Goal: Book appointment/travel/reservation

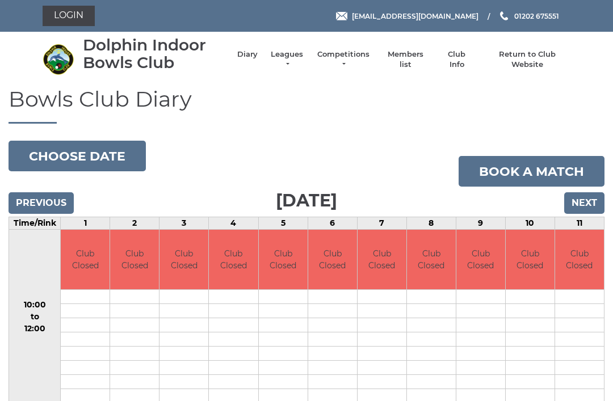
click at [255, 60] on link "Diary" at bounding box center [247, 54] width 20 height 10
click at [528, 168] on link "Book a match" at bounding box center [531, 171] width 146 height 31
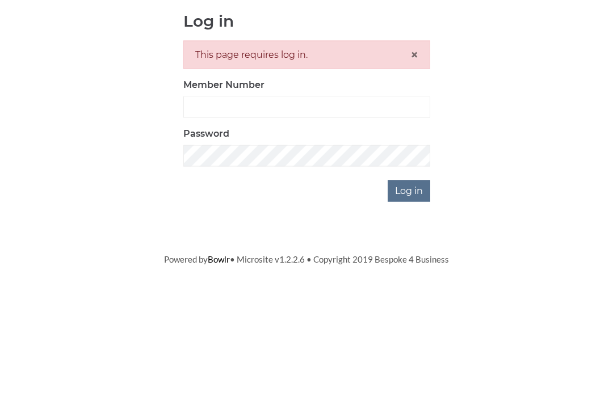
scroll to position [127, 0]
type input "3807"
click at [410, 306] on input "Log in" at bounding box center [408, 317] width 43 height 22
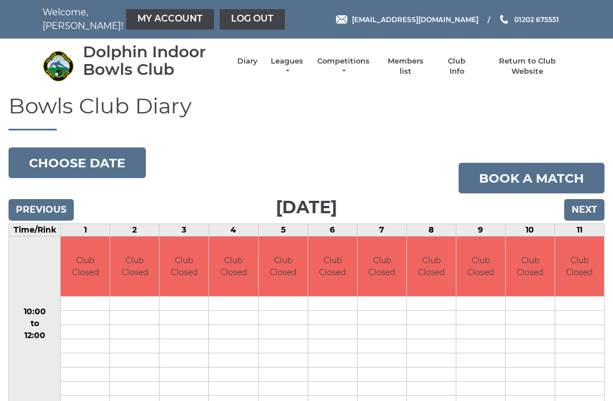
click at [163, 20] on link "My Account" at bounding box center [170, 19] width 88 height 20
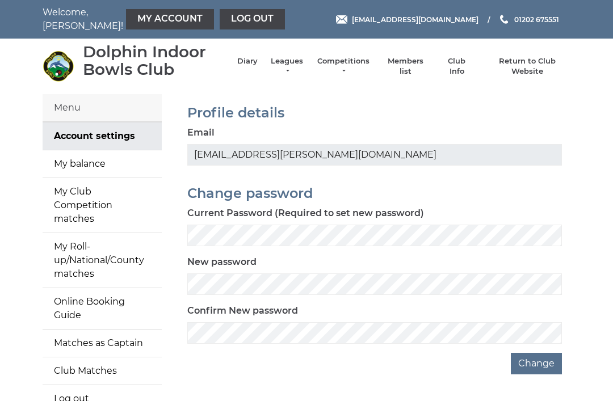
click at [96, 171] on link "My balance" at bounding box center [102, 163] width 119 height 27
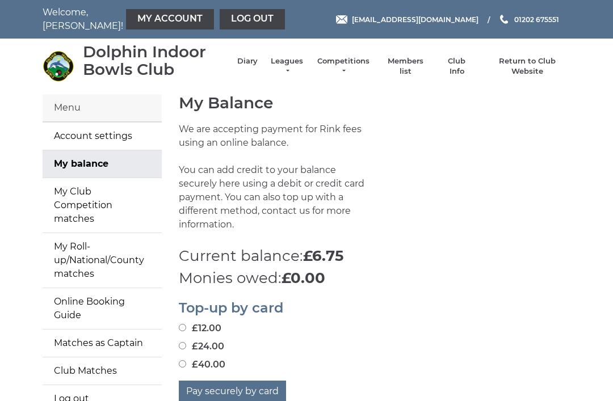
click at [186, 342] on input "£24.00" at bounding box center [182, 345] width 7 height 7
radio input "true"
click at [230, 381] on button "Pay securely by card" at bounding box center [232, 392] width 107 height 22
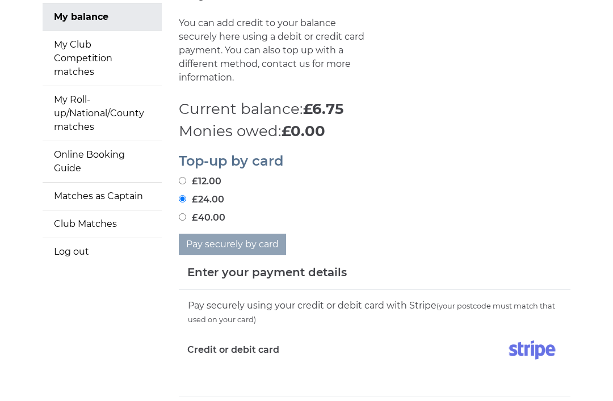
scroll to position [154, 0]
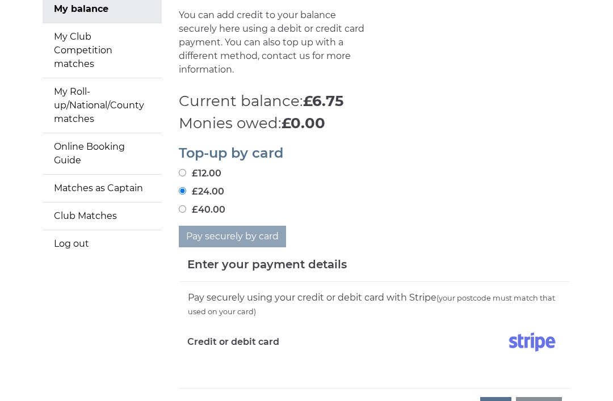
click at [221, 361] on div "Pay securely using your credit or debit card with Stripe (your postcode must ma…" at bounding box center [374, 336] width 391 height 106
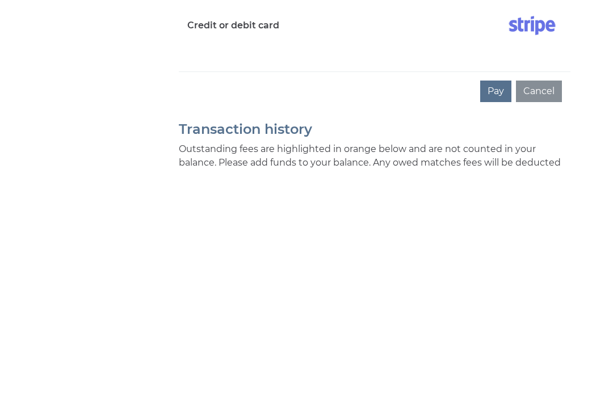
scroll to position [241, 0]
click at [494, 311] on button "Pay" at bounding box center [495, 322] width 31 height 22
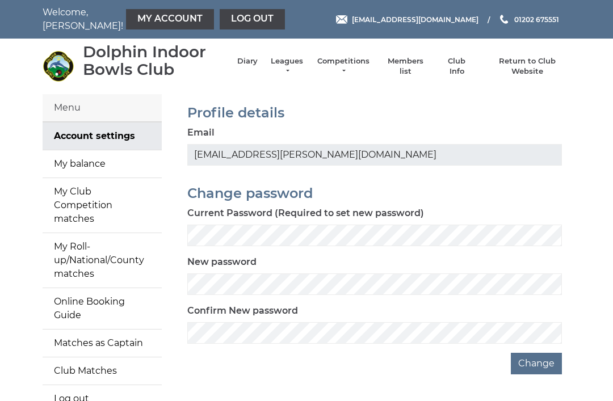
click at [251, 66] on link "Diary" at bounding box center [247, 61] width 20 height 10
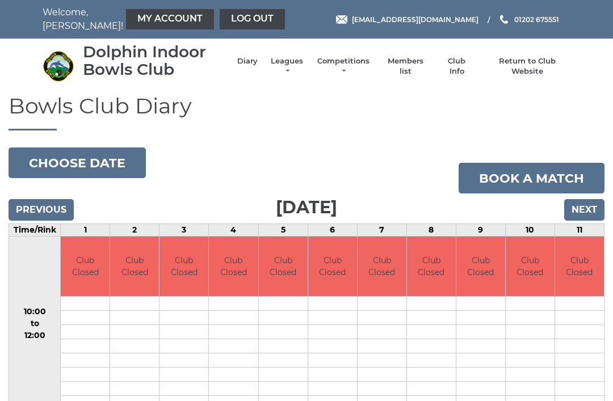
click at [579, 205] on input "Next" at bounding box center [584, 210] width 40 height 22
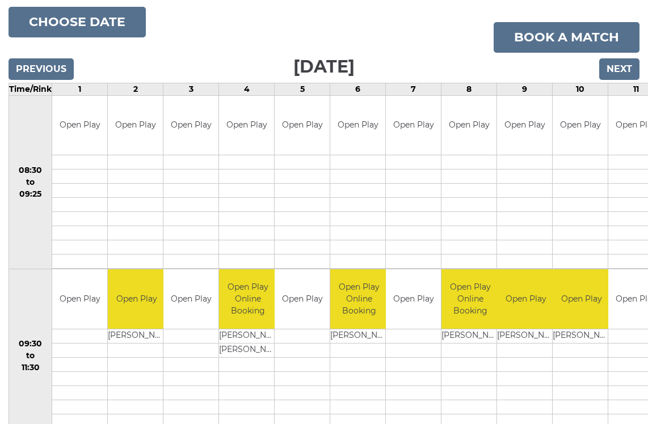
scroll to position [134, 0]
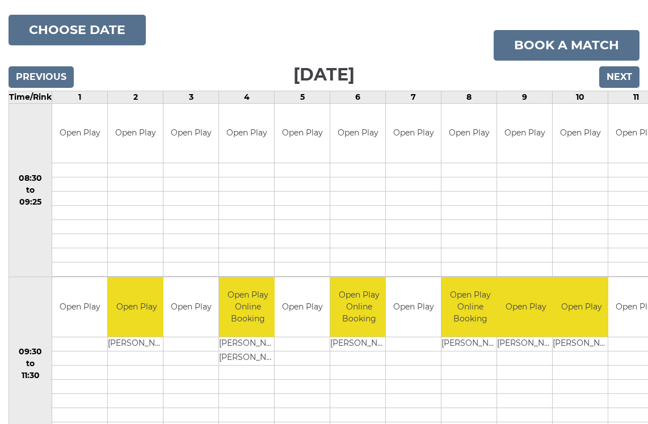
click at [616, 71] on input "Next" at bounding box center [619, 77] width 40 height 22
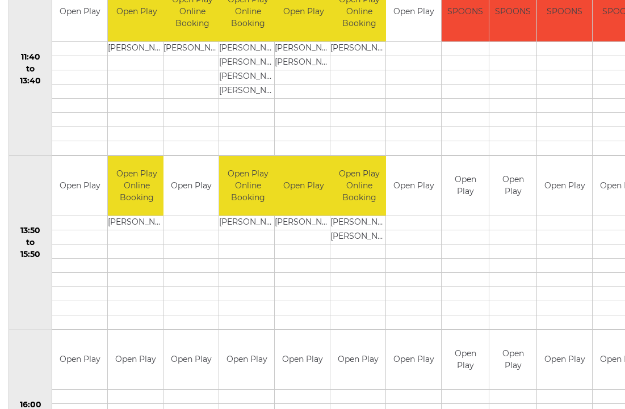
scroll to position [605, 0]
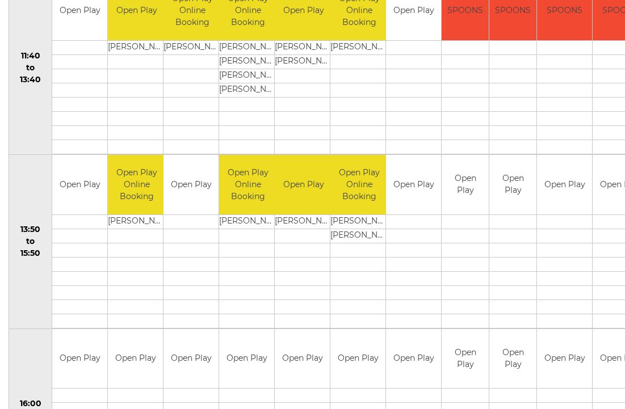
click at [597, 188] on td "Open Play" at bounding box center [619, 185] width 55 height 60
click at [598, 184] on td "Open Play" at bounding box center [619, 185] width 55 height 60
click at [603, 191] on td "Open Play" at bounding box center [619, 185] width 55 height 60
click at [187, 270] on td at bounding box center [190, 264] width 55 height 14
click at [596, 248] on td at bounding box center [619, 250] width 55 height 14
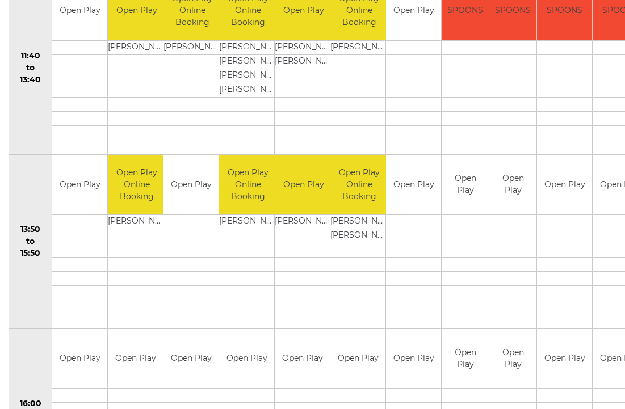
click at [611, 191] on td "Open Play" at bounding box center [619, 185] width 55 height 60
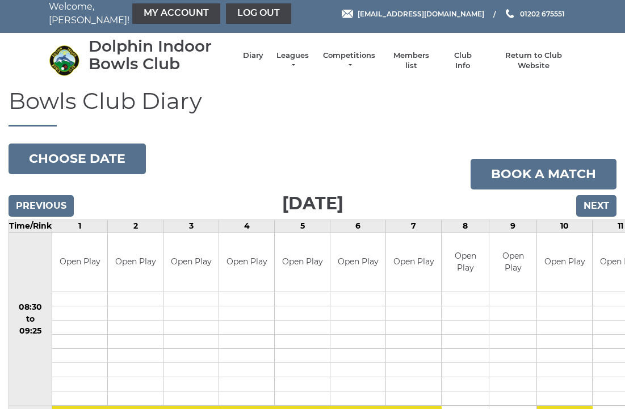
scroll to position [0, 0]
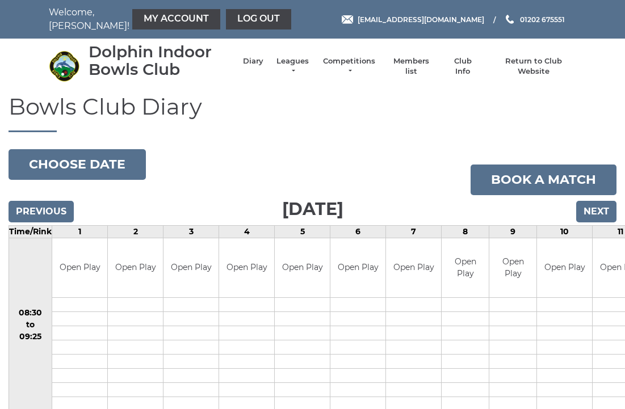
click at [507, 182] on link "Book a match" at bounding box center [543, 180] width 146 height 31
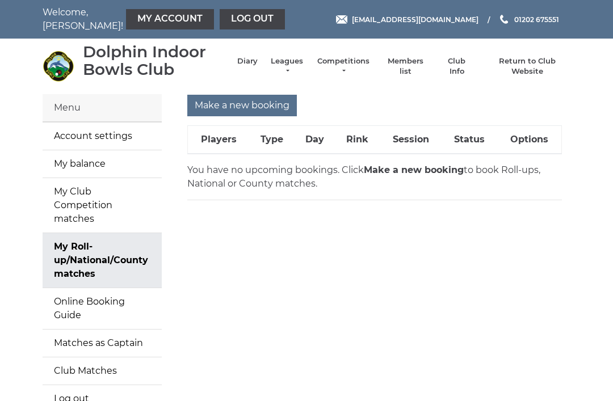
scroll to position [24, 0]
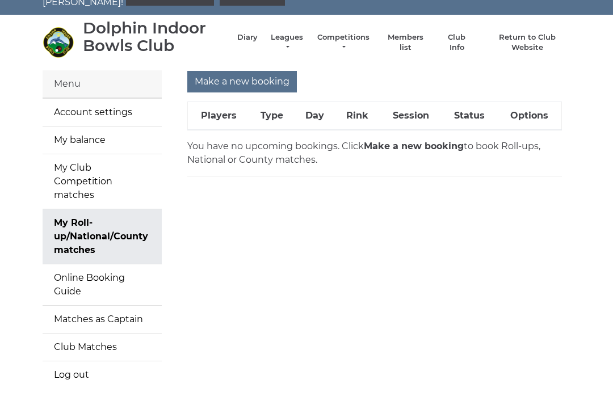
click at [239, 77] on input "Make a new booking" at bounding box center [241, 82] width 109 height 22
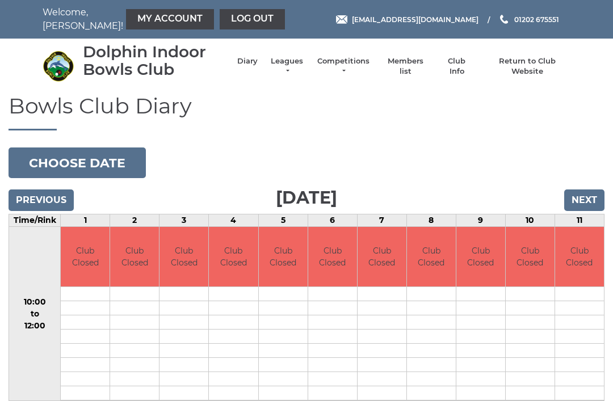
click at [465, 151] on div "Bowls Club Diary 2025-09-14 Choose date Sunday 14th September 2025 Previous Nex…" at bounding box center [306, 334] width 613 height 481
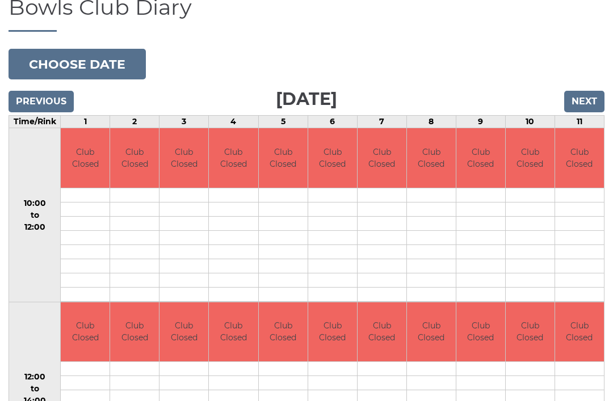
scroll to position [99, 0]
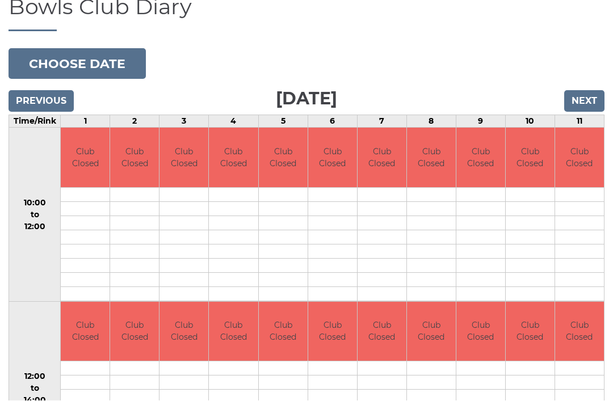
click at [583, 100] on input "Next" at bounding box center [584, 102] width 40 height 22
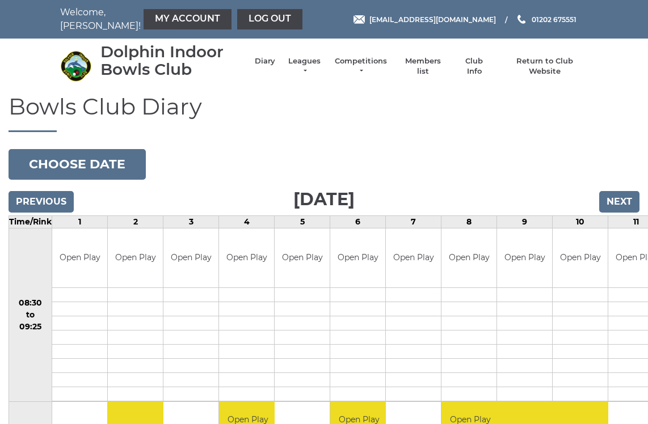
scroll to position [3, 0]
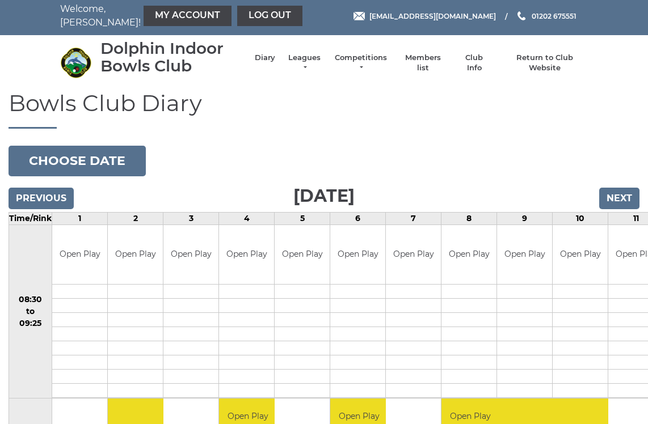
click at [623, 191] on input "Next" at bounding box center [619, 199] width 40 height 22
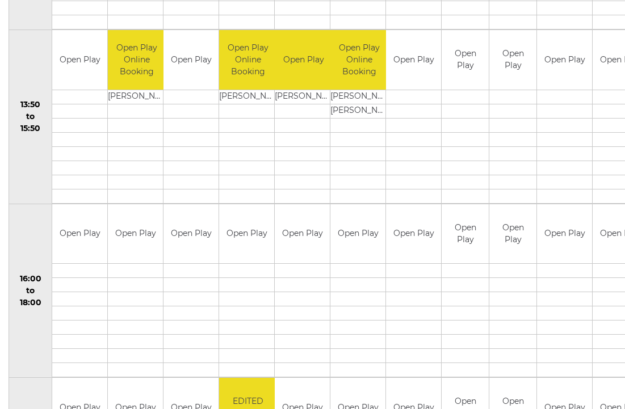
scroll to position [719, 0]
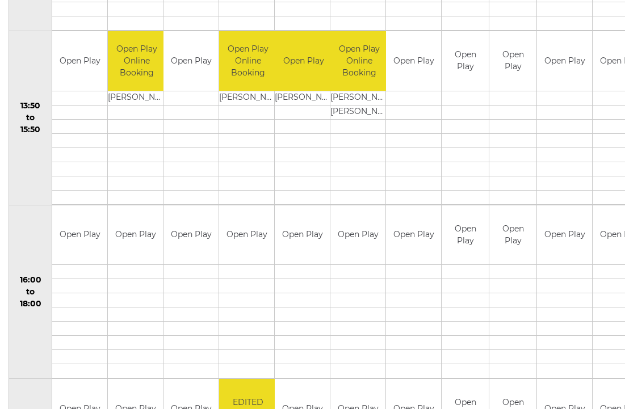
click at [0, 0] on link "Book slot" at bounding box center [0, 0] width 0 height 0
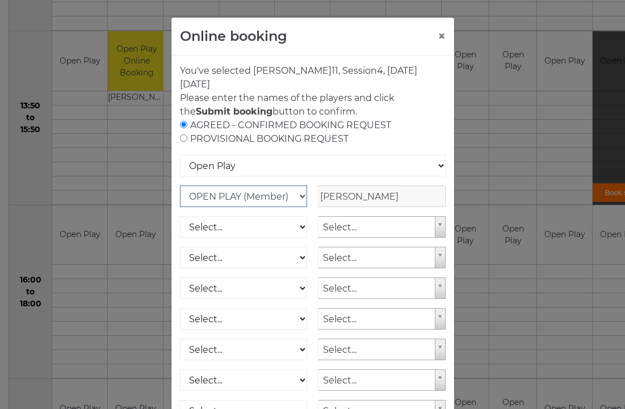
click at [301, 196] on select "OPEN PLAY (Member) SPOONS (Member) 16 - 30 Club (Member) National County (Membe…" at bounding box center [244, 197] width 128 height 22
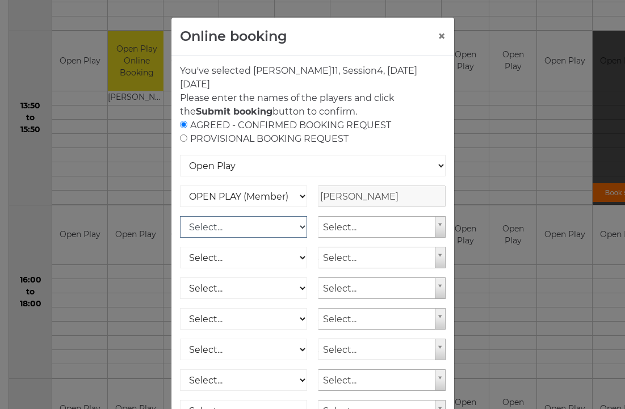
click at [301, 227] on select "Select... OPEN PLAY (Member) OPEN PLAY (Visitor) SPOONS (Member) SPOONS (Visito…" at bounding box center [244, 227] width 128 height 22
click at [356, 128] on div "AGREED - CONFIRMED BOOKING REQUEST PROVISIONAL BOOKING REQUEST" at bounding box center [312, 132] width 265 height 27
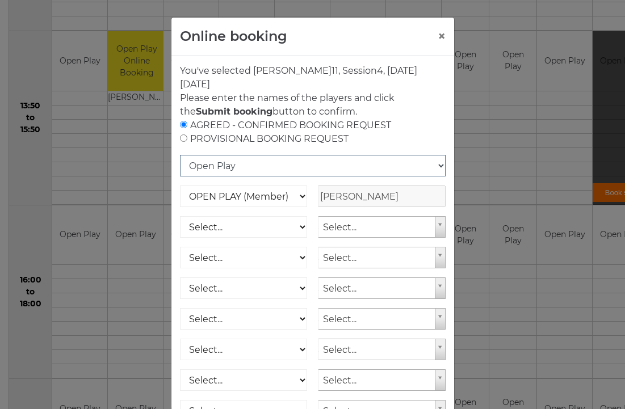
click at [433, 170] on select "Open Play National Competition - Singles National Competition - Pairs National …" at bounding box center [312, 166] width 265 height 22
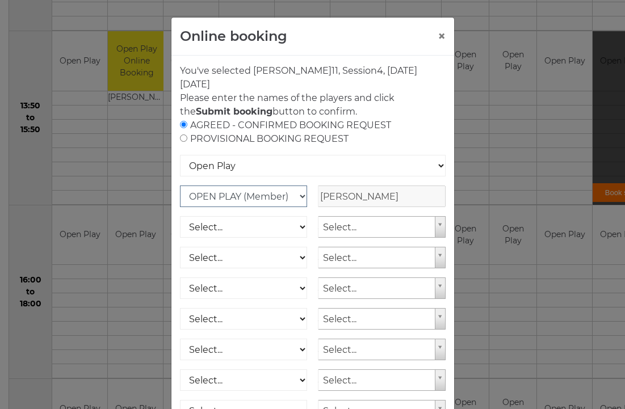
click at [250, 196] on select "OPEN PLAY (Member) SPOONS (Member) 16 - 30 Club (Member) National County (Membe…" at bounding box center [244, 197] width 128 height 22
click at [182, 153] on form "AGREED - CONFIRMED BOOKING REQUEST PROVISIONAL BOOKING REQUEST Open Play Nation…" at bounding box center [312, 295] width 265 height 352
click at [187, 140] on input "radio" at bounding box center [183, 137] width 7 height 7
radio input "true"
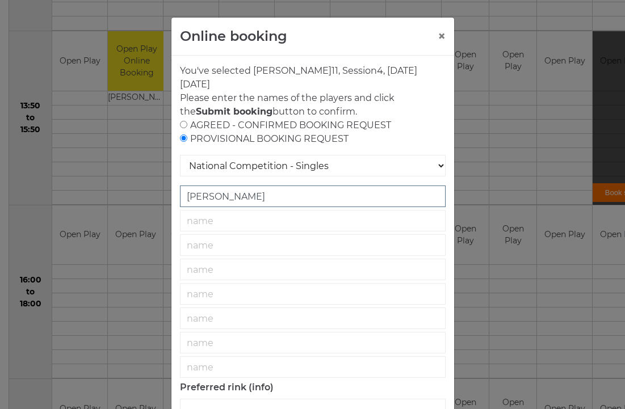
click at [259, 198] on input "Edward MELTON" at bounding box center [312, 197] width 265 height 22
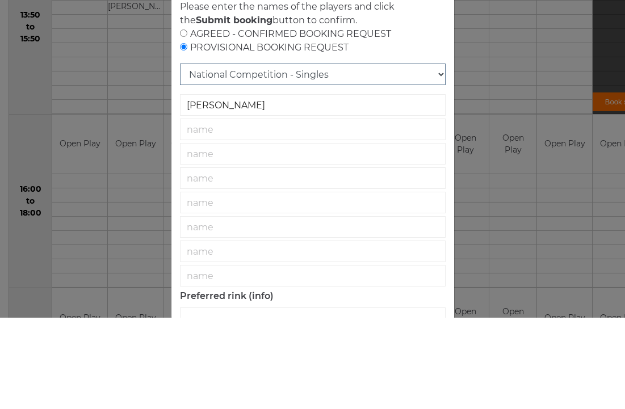
click at [432, 155] on select "National Competition - Singles National Competition - Pairs National Competitio…" at bounding box center [312, 166] width 265 height 22
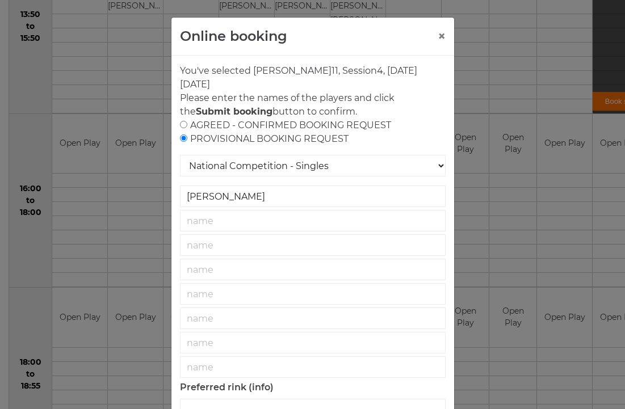
click at [181, 124] on input "radio" at bounding box center [183, 124] width 7 height 7
radio input "true"
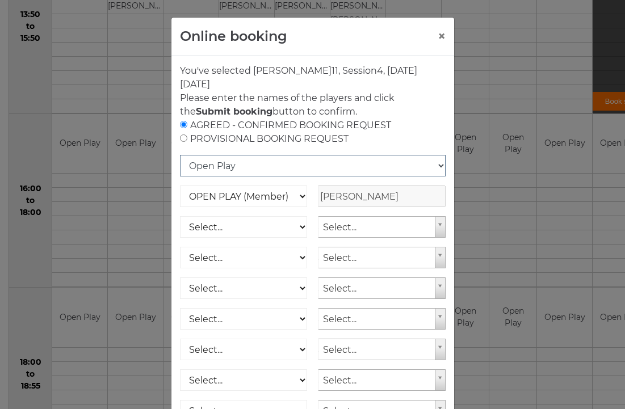
click at [203, 163] on select "Open Play National Competition - Singles National Competition - Pairs National …" at bounding box center [312, 166] width 265 height 22
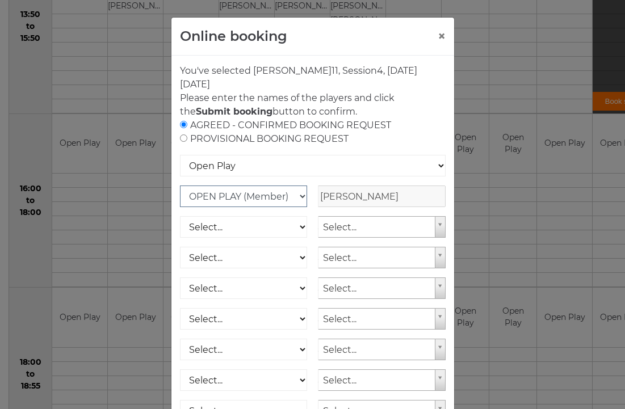
click at [252, 196] on select "OPEN PLAY (Member) SPOONS (Member) 16 - 30 Club (Member) National County (Membe…" at bounding box center [244, 197] width 128 height 22
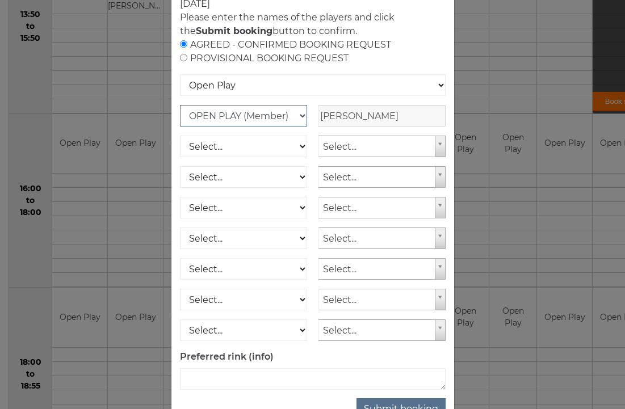
scroll to position [81, 0]
click at [397, 407] on button "Submit booking" at bounding box center [400, 409] width 89 height 22
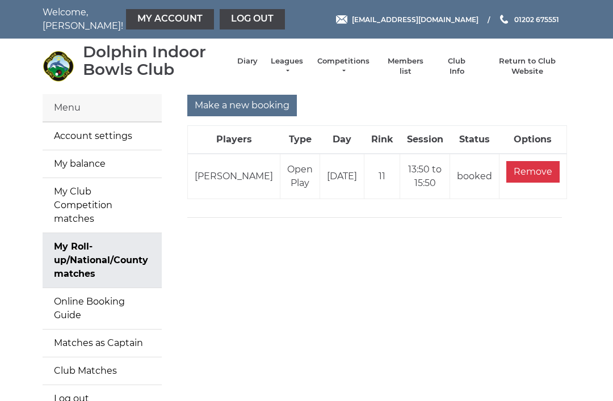
click at [242, 104] on input "Make a new booking" at bounding box center [241, 106] width 109 height 22
click at [529, 172] on input "Remove" at bounding box center [532, 172] width 53 height 22
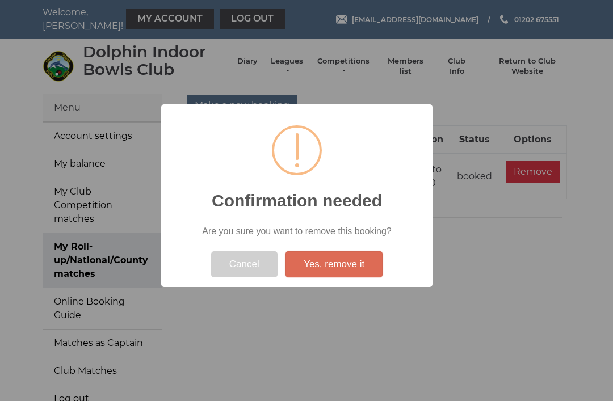
click at [336, 266] on button "Yes, remove it" at bounding box center [333, 264] width 97 height 26
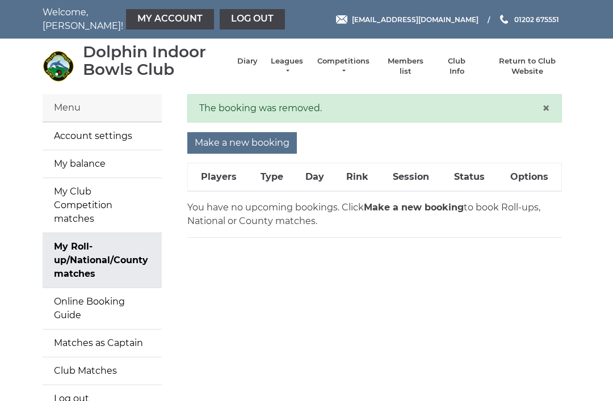
click at [386, 209] on strong "Make a new booking" at bounding box center [414, 207] width 100 height 11
click at [393, 194] on div "Make a new booking Players Type Day Rink Session Status Options" at bounding box center [374, 166] width 391 height 69
click at [239, 139] on input "Make a new booking" at bounding box center [241, 143] width 109 height 22
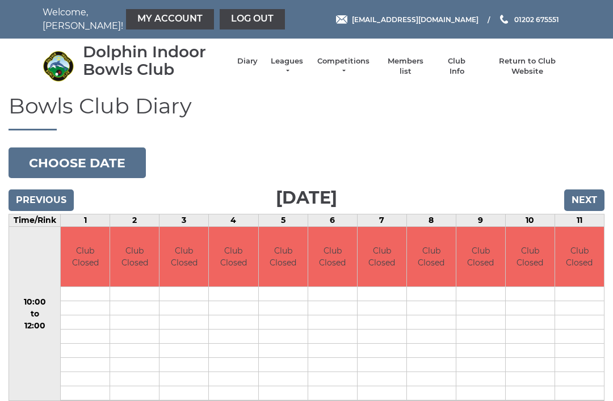
click at [588, 197] on input "Next" at bounding box center [584, 200] width 40 height 22
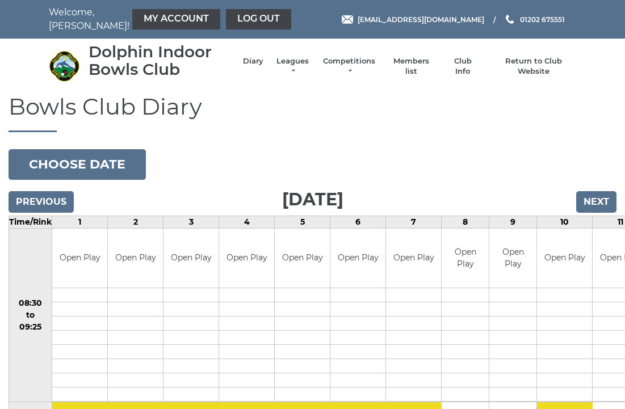
scroll to position [1, 0]
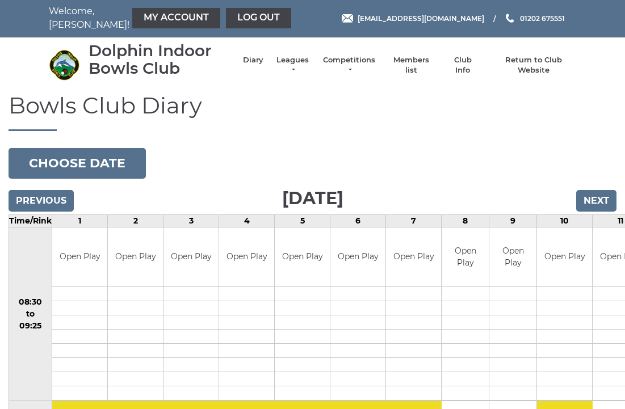
click at [596, 199] on input "Next" at bounding box center [596, 201] width 40 height 22
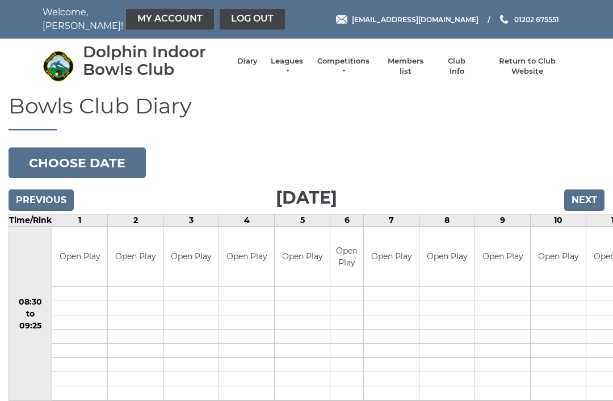
click at [44, 195] on input "Previous" at bounding box center [41, 200] width 65 height 22
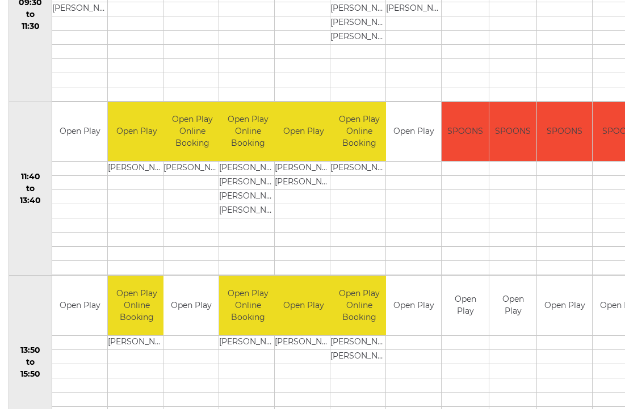
scroll to position [477, 0]
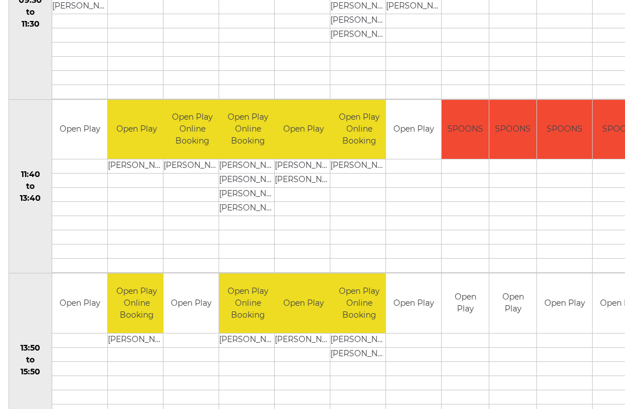
click at [0, 0] on div "Book slot" at bounding box center [0, 0] width 0 height 0
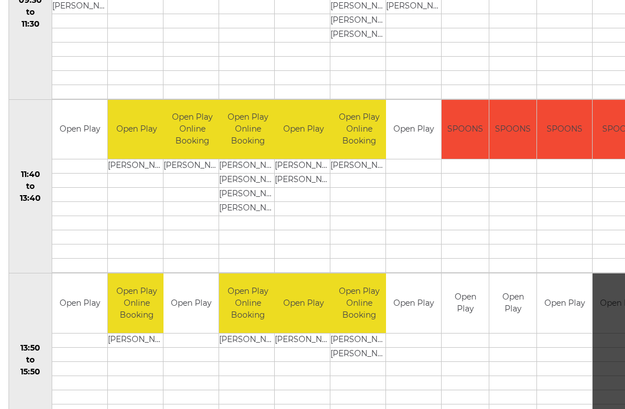
click at [603, 334] on div "Book slot" at bounding box center [619, 360] width 55 height 174
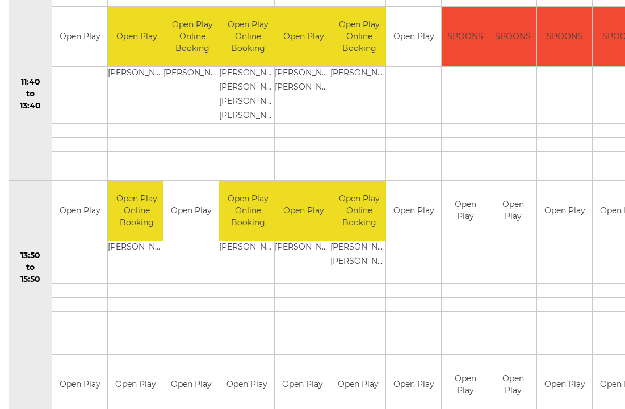
scroll to position [570, 0]
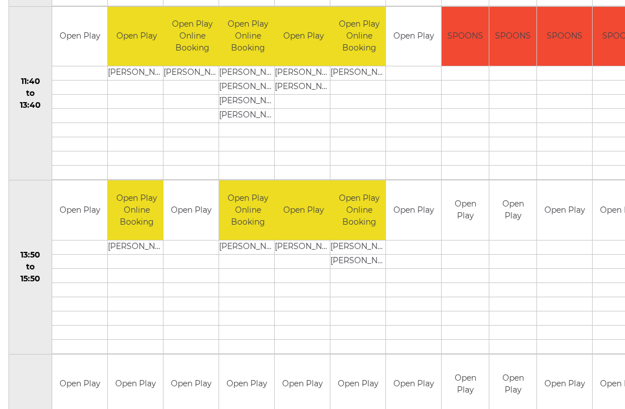
click at [0, 0] on div "Book slot" at bounding box center [0, 0] width 0 height 0
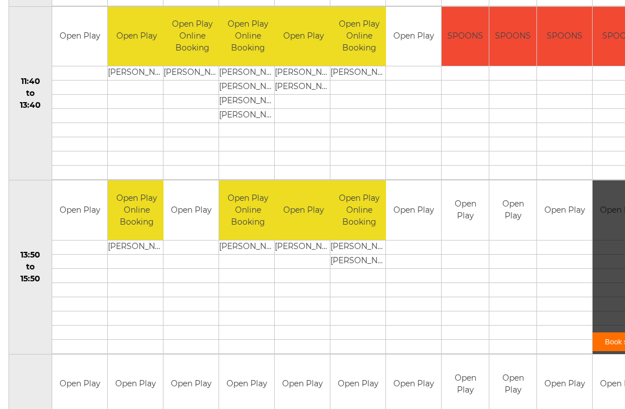
click at [597, 342] on link "Book slot" at bounding box center [619, 341] width 55 height 19
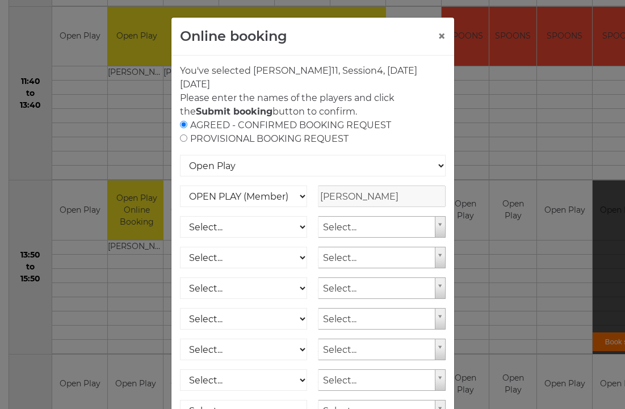
click at [207, 123] on div "AGREED - CONFIRMED BOOKING REQUEST PROVISIONAL BOOKING REQUEST" at bounding box center [312, 132] width 265 height 27
click at [243, 195] on select "OPEN PLAY (Member) SPOONS (Member) 16 - 30 Club (Member) National County (Membe…" at bounding box center [244, 197] width 128 height 22
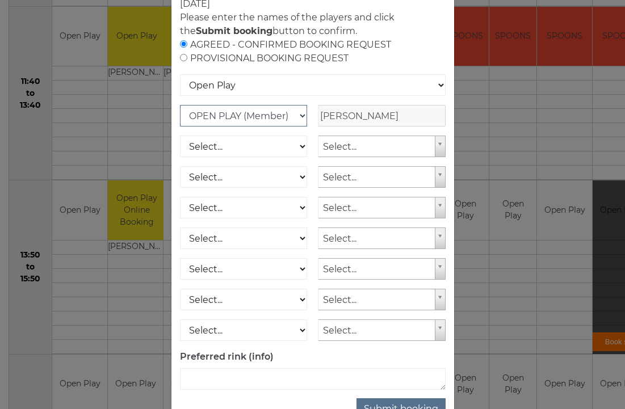
scroll to position [81, 0]
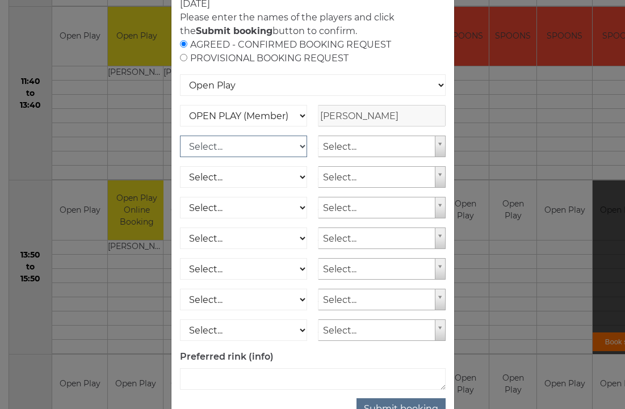
click at [300, 145] on select "Select... OPEN PLAY (Member) OPEN PLAY (Visitor) SPOONS (Member) SPOONS (Visito…" at bounding box center [244, 147] width 128 height 22
click at [184, 66] on form "AGREED - CONFIRMED BOOKING REQUEST PROVISIONAL BOOKING REQUEST Open Play Nation…" at bounding box center [312, 214] width 265 height 352
click at [182, 61] on input "radio" at bounding box center [183, 57] width 7 height 7
radio input "true"
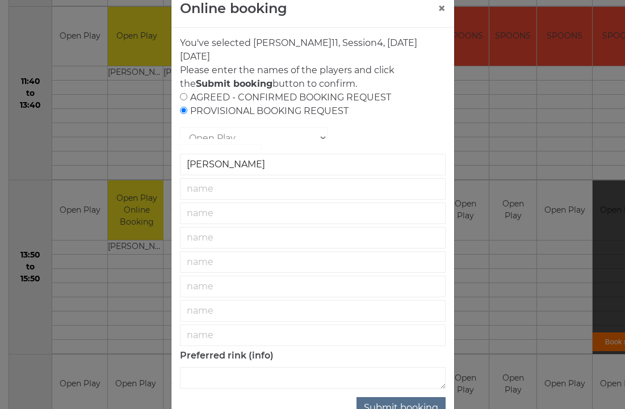
scroll to position [26, 0]
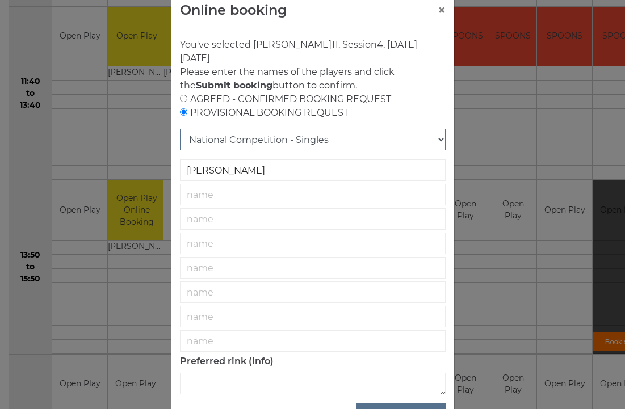
click at [368, 140] on select "National Competition - Singles National Competition - Pairs National Competitio…" at bounding box center [312, 140] width 265 height 22
click at [186, 97] on input "radio" at bounding box center [183, 98] width 7 height 7
radio input "true"
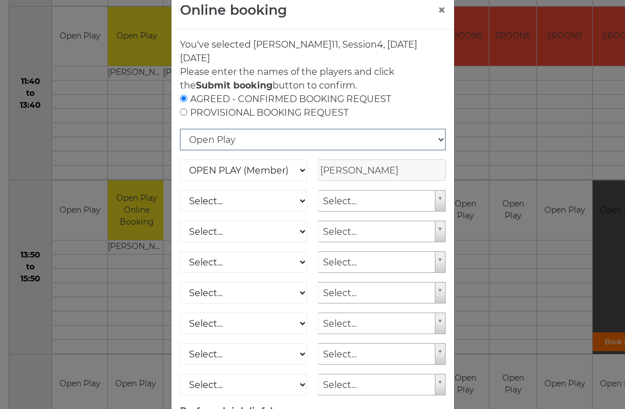
click at [201, 146] on select "Open Play National Competition - Singles National Competition - Pairs National …" at bounding box center [312, 140] width 265 height 22
click at [297, 169] on select "OPEN PLAY (Member) SPOONS (Member) 16 - 30 Club (Member) National County (Membe…" at bounding box center [244, 170] width 128 height 22
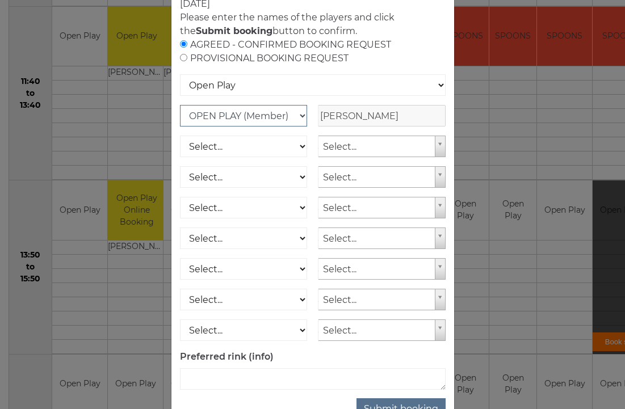
scroll to position [81, 0]
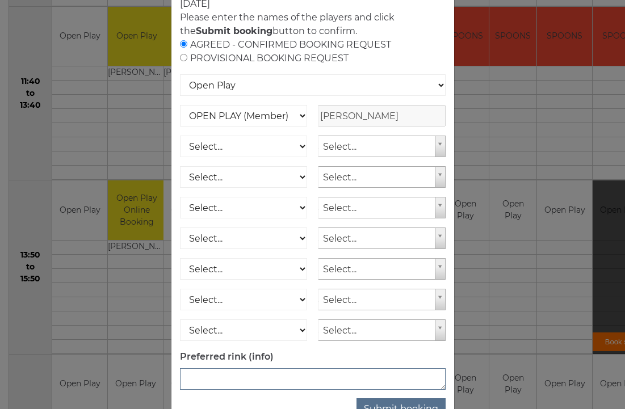
click at [210, 376] on textarea at bounding box center [312, 379] width 265 height 22
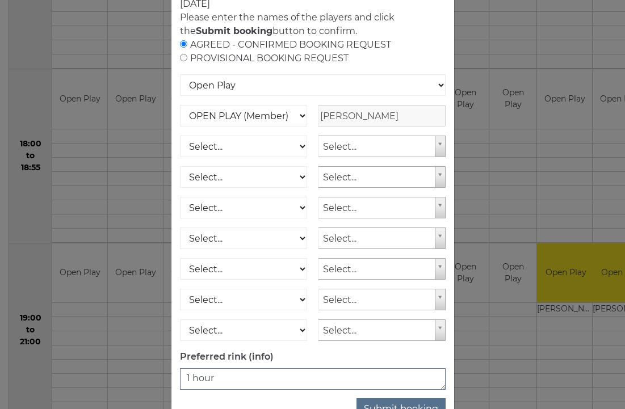
type textarea "1 hour"
click at [394, 407] on button "Submit booking" at bounding box center [400, 409] width 89 height 22
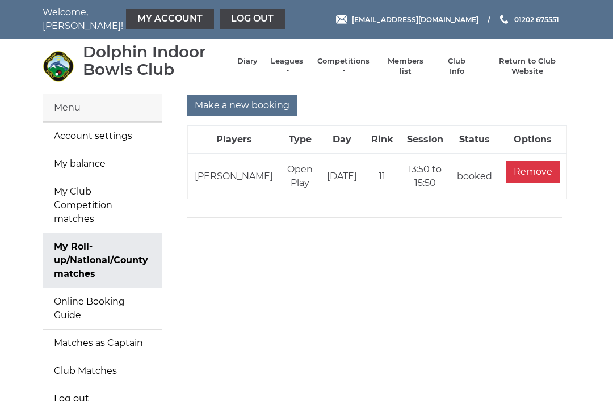
click at [98, 163] on link "My balance" at bounding box center [102, 163] width 119 height 27
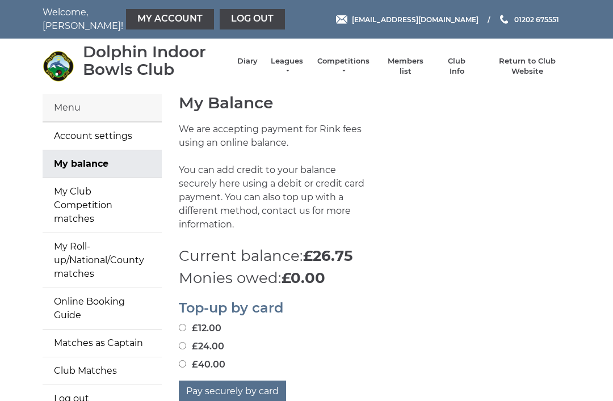
click at [89, 245] on link "My Roll-up/National/County matches" at bounding box center [102, 260] width 119 height 54
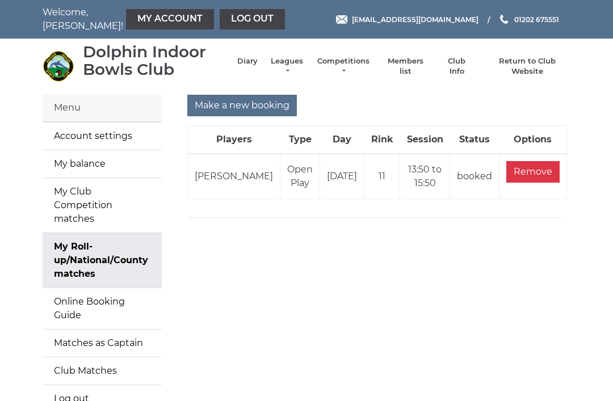
click at [121, 288] on link "Online Booking Guide" at bounding box center [102, 308] width 119 height 41
click at [250, 66] on link "Diary" at bounding box center [247, 61] width 20 height 10
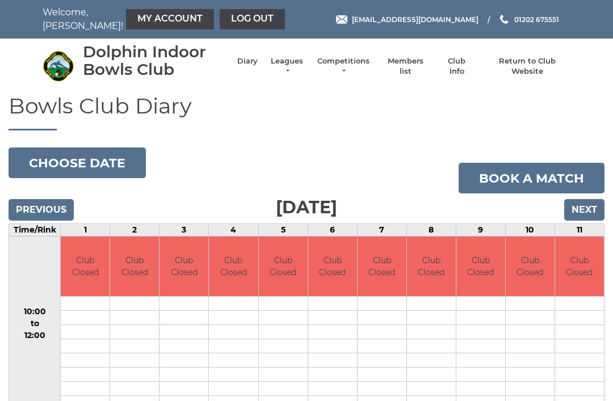
click at [578, 207] on input "Next" at bounding box center [584, 210] width 40 height 22
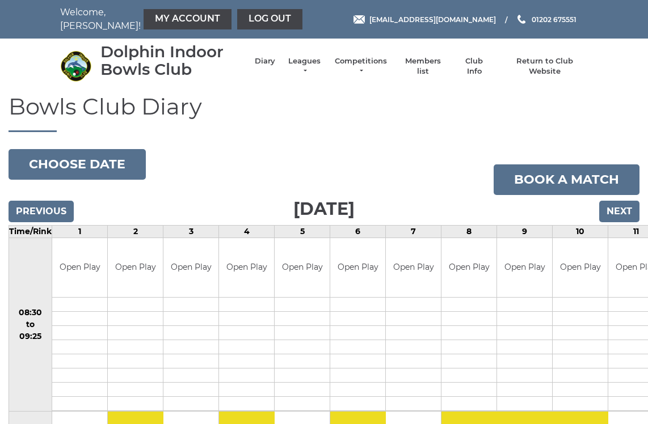
scroll to position [3, 0]
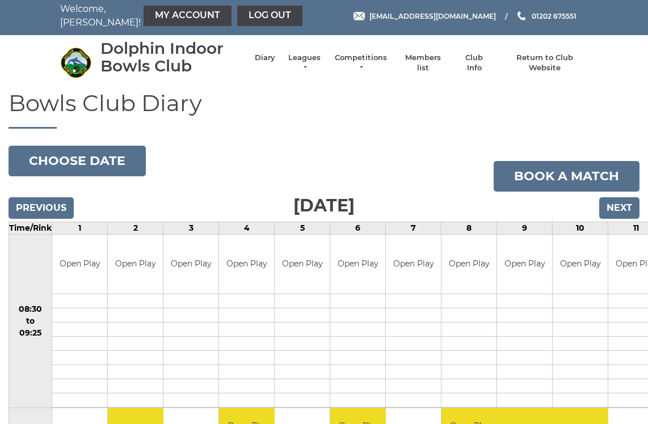
click at [619, 206] on input "Next" at bounding box center [619, 208] width 40 height 22
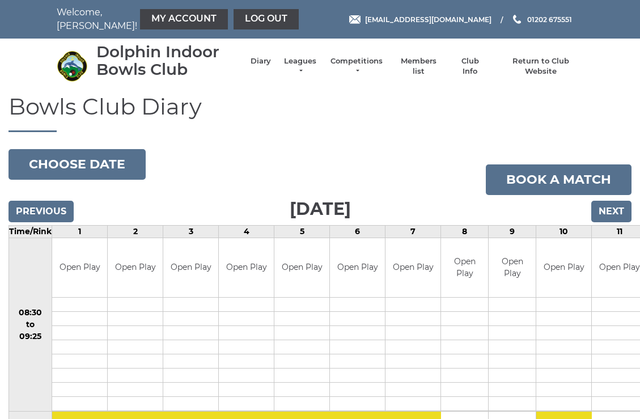
scroll to position [3, 0]
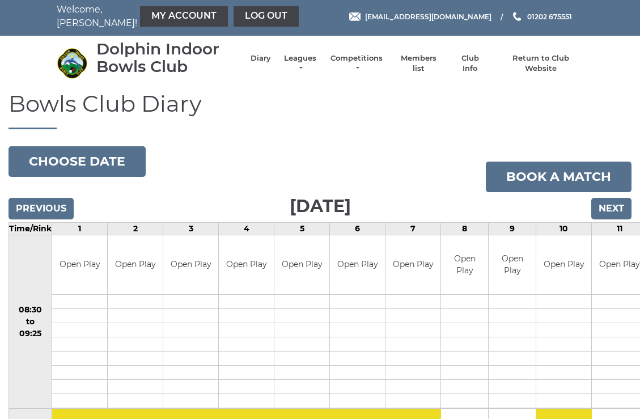
click at [243, 24] on link "Log out" at bounding box center [266, 16] width 65 height 20
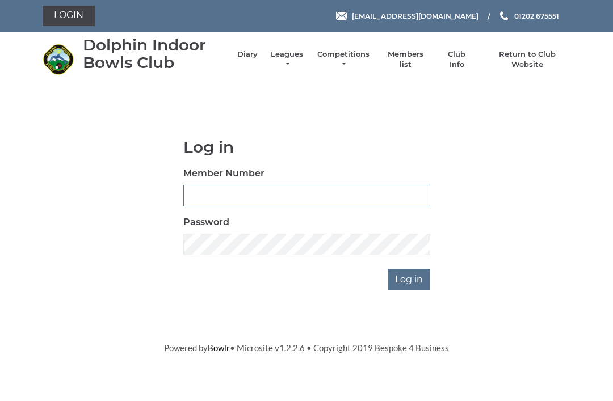
type input "3807"
click at [410, 279] on input "Log in" at bounding box center [408, 280] width 43 height 22
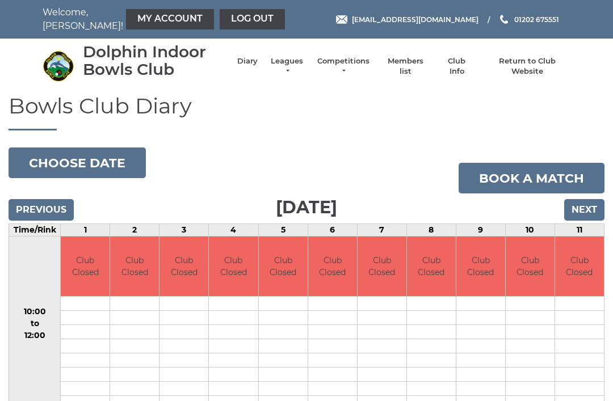
click at [221, 29] on link "Log out" at bounding box center [252, 19] width 65 height 20
click at [230, 18] on link "Log out" at bounding box center [252, 19] width 65 height 20
